Goal: Task Accomplishment & Management: Manage account settings

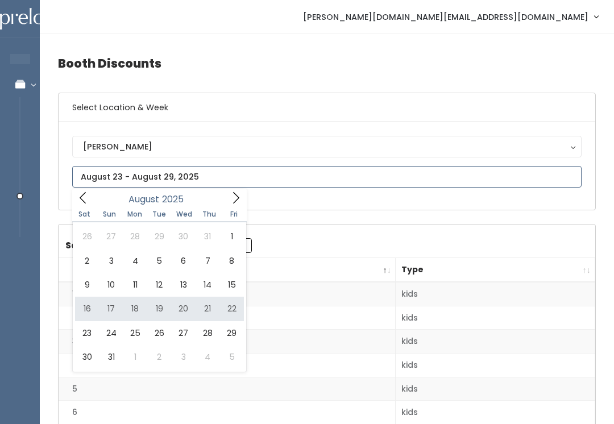
type input "[DATE] to [DATE]"
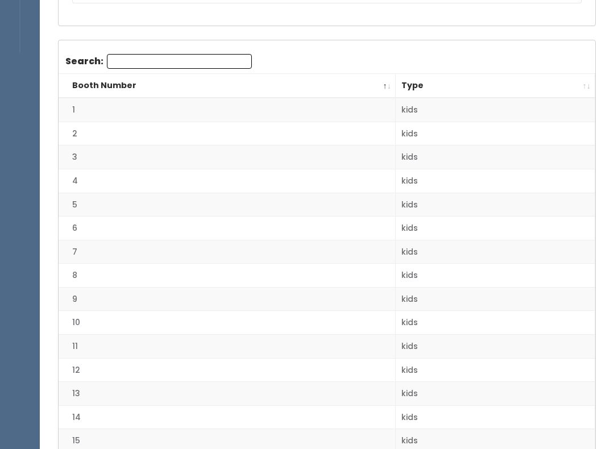
scroll to position [197, 0]
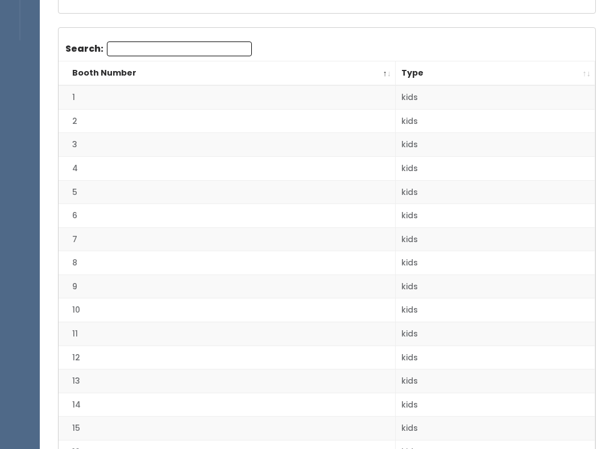
click at [581, 69] on th "Type" at bounding box center [494, 73] width 199 height 24
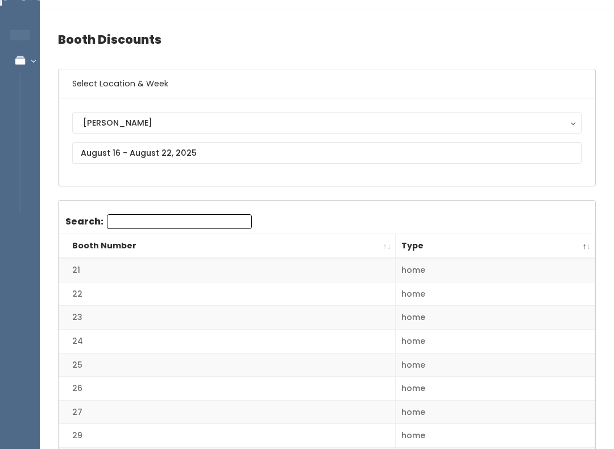
scroll to position [0, 0]
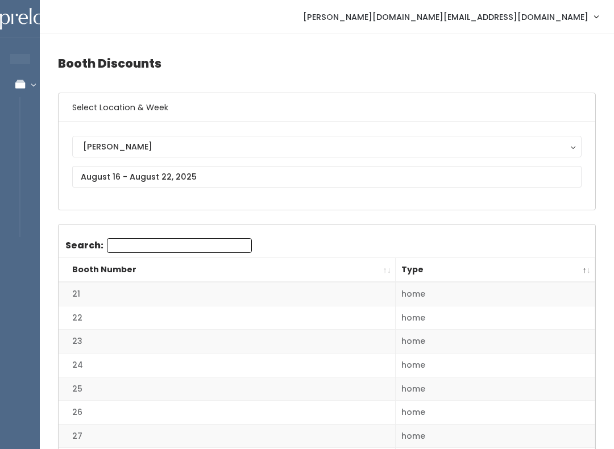
click at [587, 269] on th "Type" at bounding box center [494, 270] width 199 height 24
click at [580, 266] on th "Type" at bounding box center [494, 270] width 199 height 24
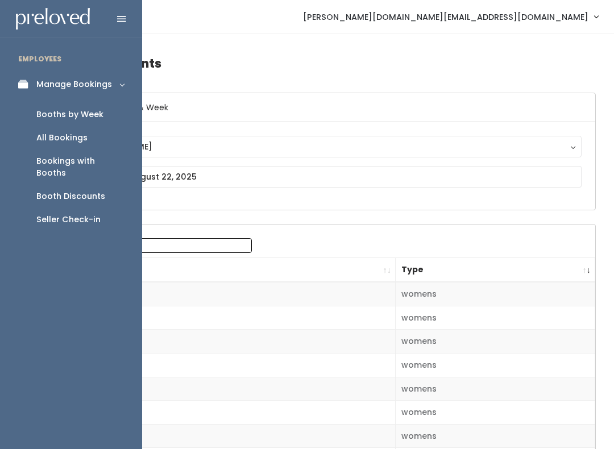
click at [57, 115] on div "Booths by Week" at bounding box center [69, 115] width 67 height 12
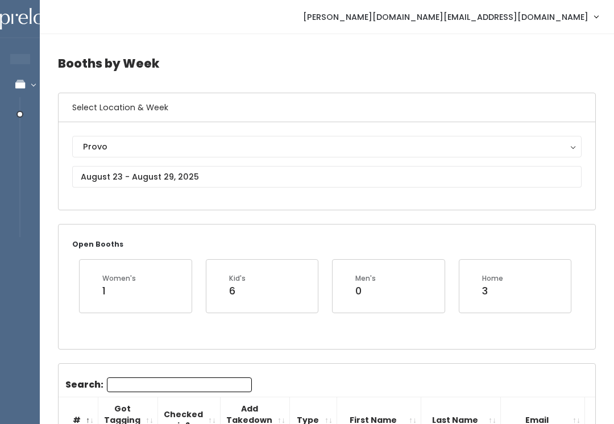
click at [107, 149] on div "Provo" at bounding box center [327, 146] width 488 height 13
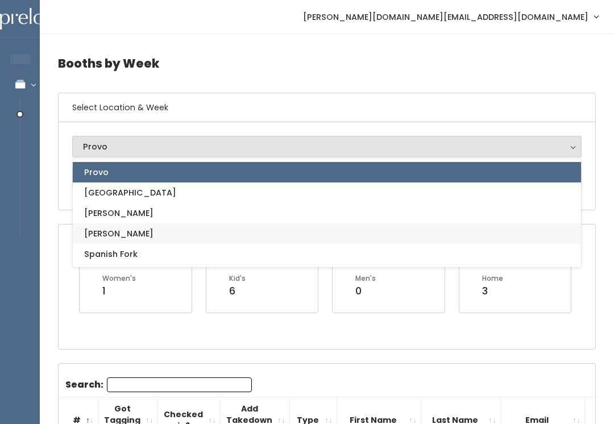
click at [107, 233] on span "[PERSON_NAME]" at bounding box center [118, 233] width 69 height 13
select select "3"
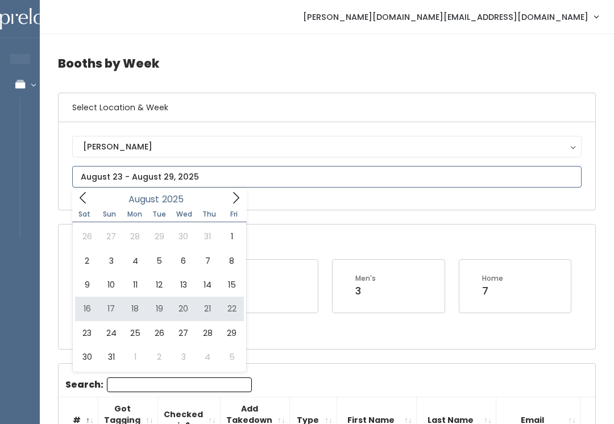
type input "August 16 to August 22"
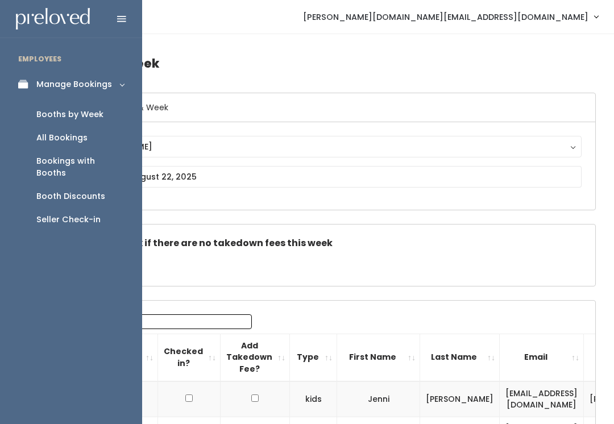
click at [105, 185] on link "Booth Discounts" at bounding box center [71, 196] width 142 height 23
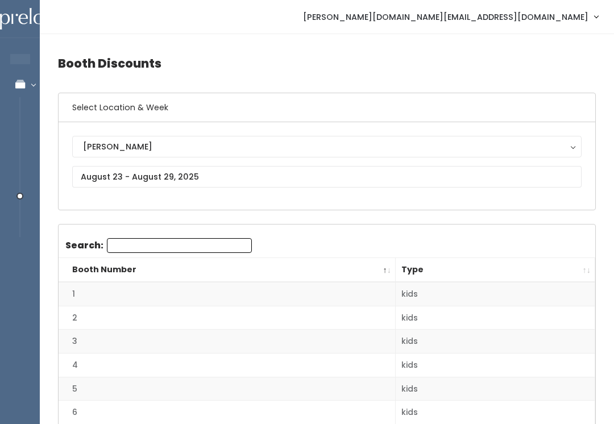
click at [524, 16] on span "[PERSON_NAME][DOMAIN_NAME][EMAIL_ADDRESS][DOMAIN_NAME]" at bounding box center [445, 17] width 285 height 13
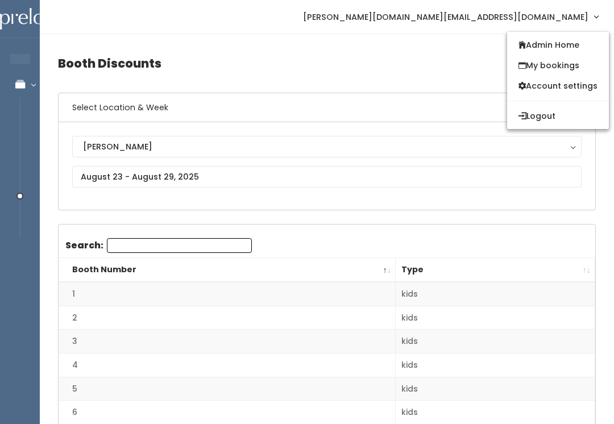
click at [547, 9] on link "[PERSON_NAME][DOMAIN_NAME][EMAIL_ADDRESS][DOMAIN_NAME]" at bounding box center [450, 17] width 318 height 24
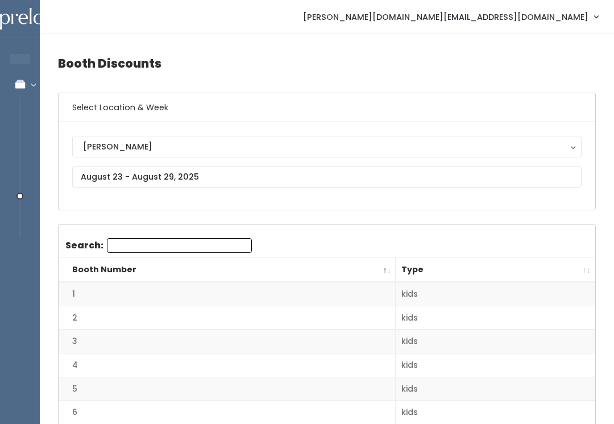
click at [561, 13] on span "[PERSON_NAME][DOMAIN_NAME][EMAIL_ADDRESS][DOMAIN_NAME]" at bounding box center [445, 17] width 285 height 13
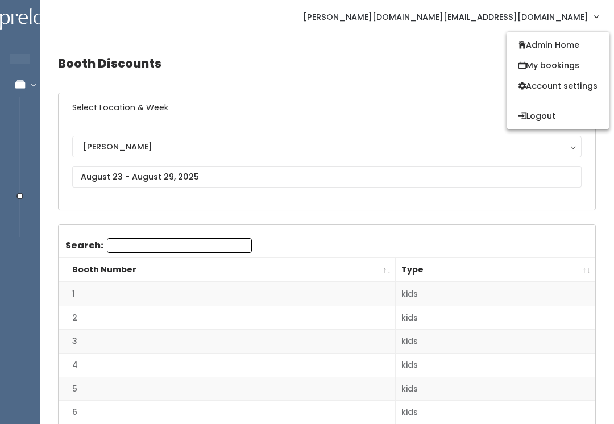
click at [553, 47] on link "Admin Home" at bounding box center [558, 45] width 102 height 20
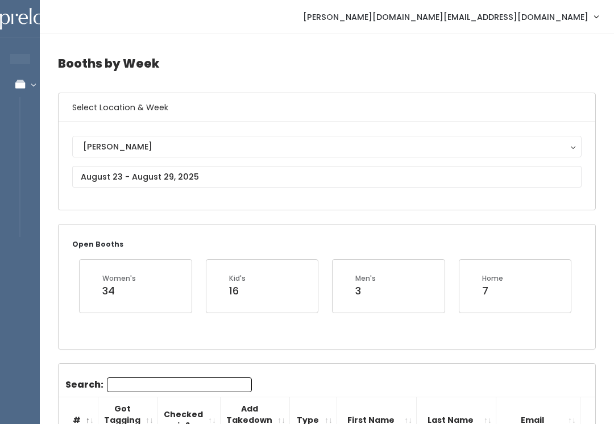
click at [534, 29] on link "[PERSON_NAME][DOMAIN_NAME][EMAIL_ADDRESS][DOMAIN_NAME]" at bounding box center [450, 17] width 318 height 24
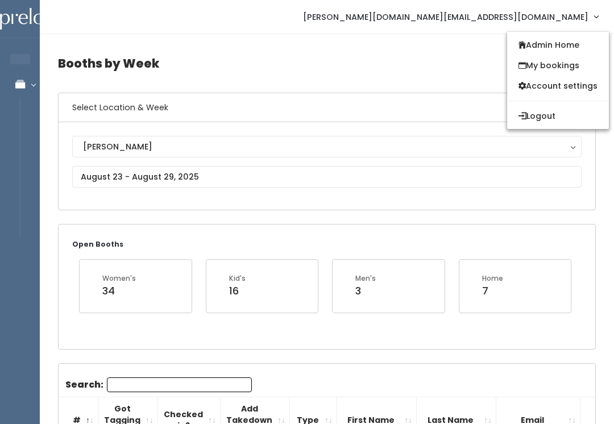
click at [543, 41] on link "Admin Home" at bounding box center [558, 45] width 102 height 20
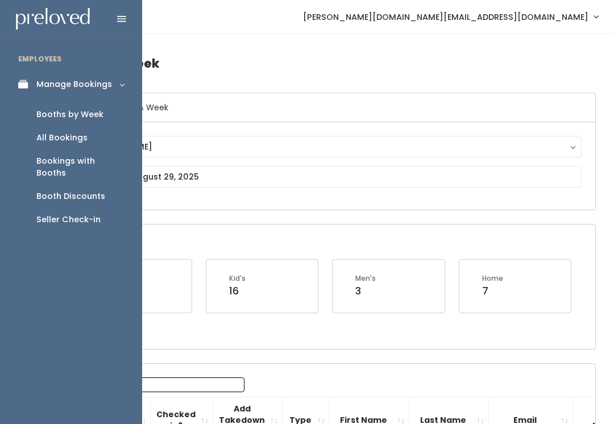
click at [103, 185] on link "Booth Discounts" at bounding box center [71, 196] width 142 height 23
